Goal: Information Seeking & Learning: Understand process/instructions

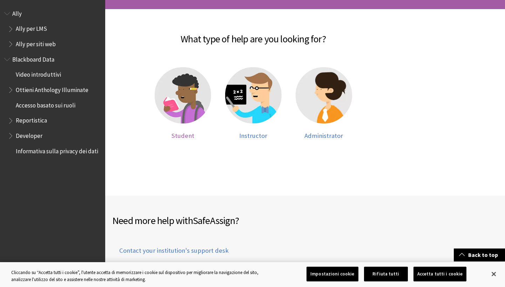
scroll to position [137, 0]
click at [179, 136] on span "Student" at bounding box center [182, 136] width 23 height 8
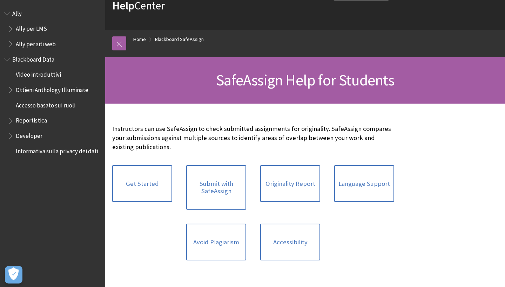
scroll to position [48, 0]
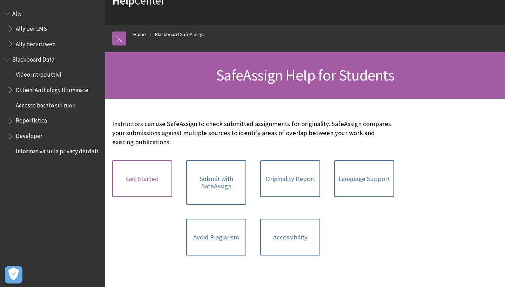
click at [153, 170] on link "Get Started" at bounding box center [142, 179] width 60 height 37
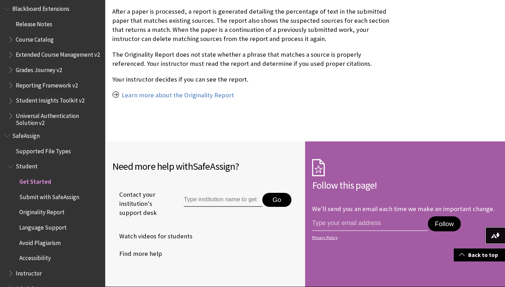
scroll to position [580, 0]
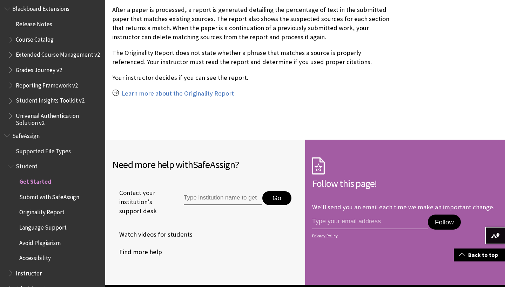
click at [54, 237] on span "Avoid Plagiarism" at bounding box center [39, 241] width 41 height 9
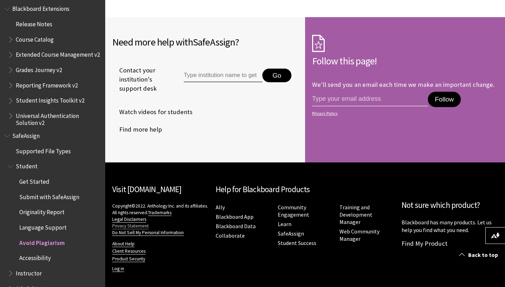
scroll to position [740, 0]
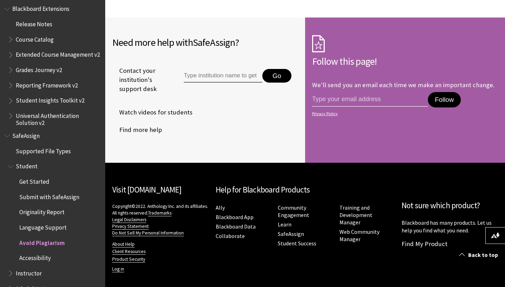
click at [42, 191] on span "Submit with SafeAssign" at bounding box center [49, 195] width 60 height 9
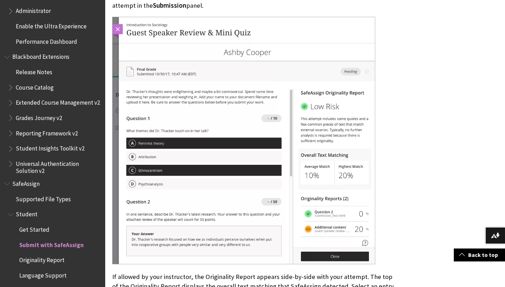
scroll to position [710, 0]
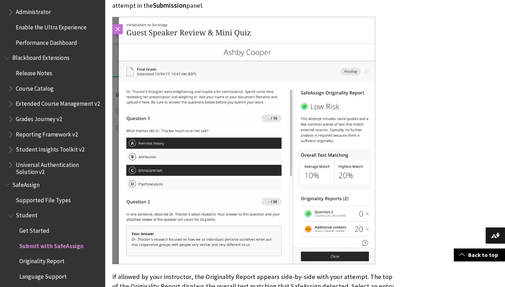
click at [71, 179] on span "SafeAssign" at bounding box center [52, 185] width 97 height 12
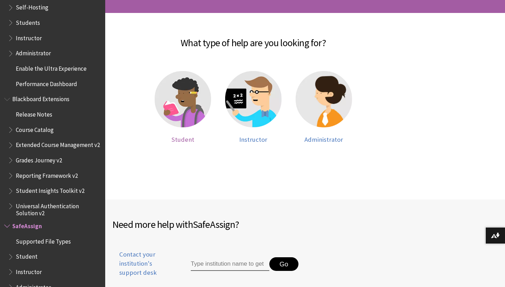
scroll to position [178, 0]
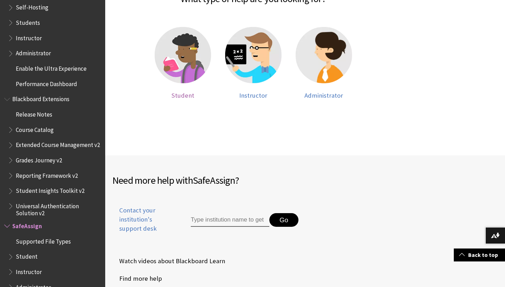
click at [175, 94] on span "Student" at bounding box center [182, 95] width 23 height 8
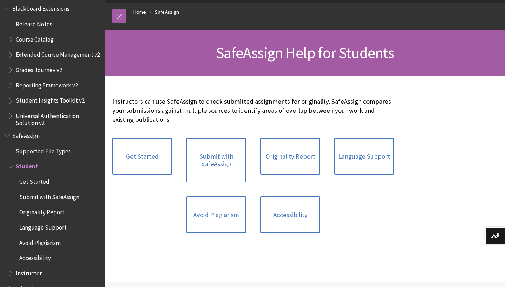
scroll to position [70, 0]
click at [225, 206] on link "Avoid Plagiarism" at bounding box center [216, 214] width 60 height 37
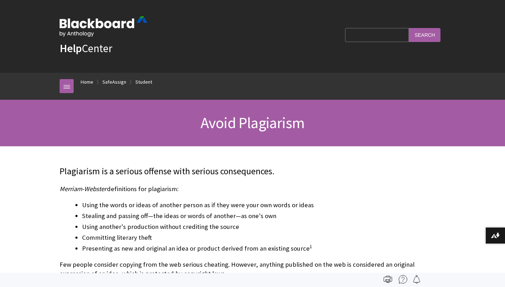
scroll to position [759, 0]
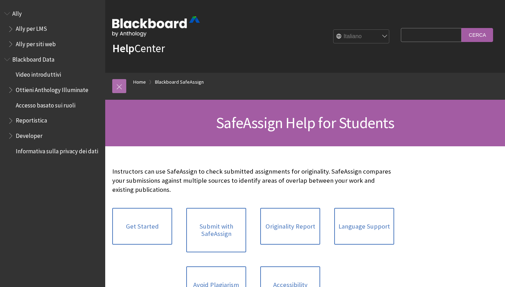
click at [119, 88] on link at bounding box center [119, 86] width 14 height 14
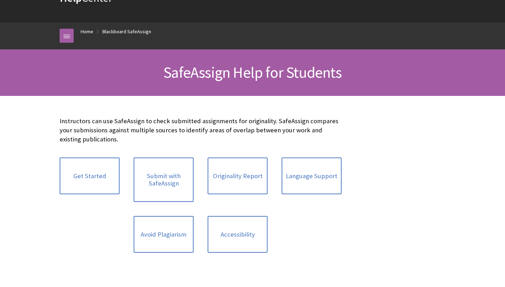
scroll to position [51, 0]
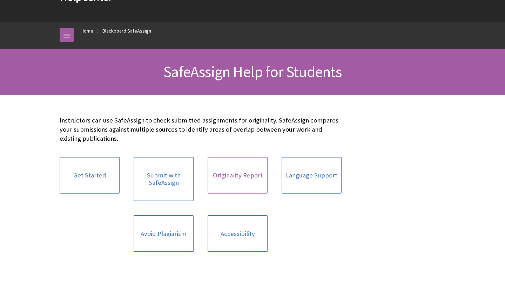
click at [249, 179] on link "Originality Report" at bounding box center [238, 175] width 60 height 37
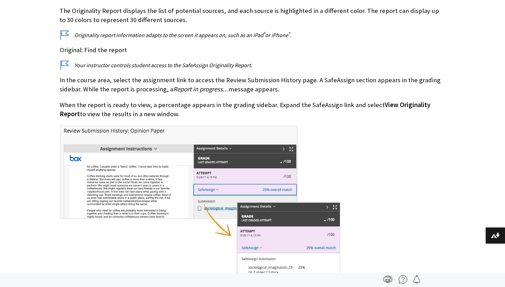
scroll to position [759, 0]
